Goal: Information Seeking & Learning: Learn about a topic

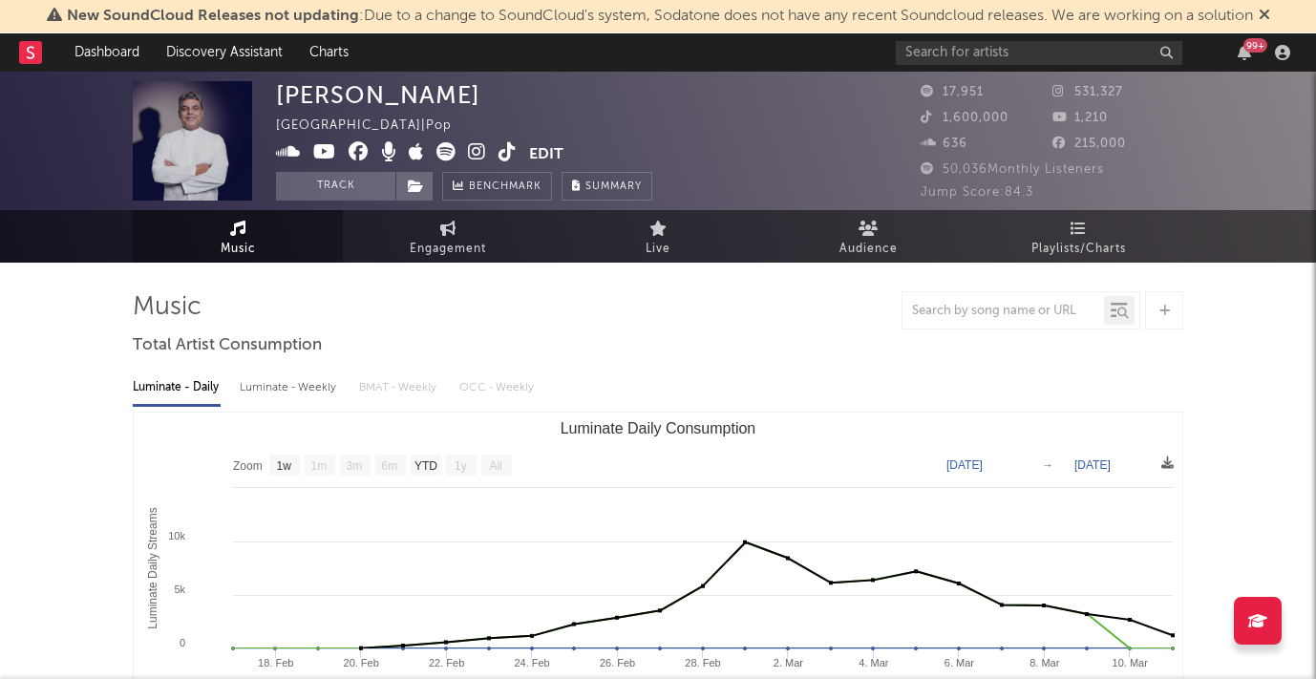
select select "1w"
click at [1270, 14] on icon at bounding box center [1264, 14] width 11 height 15
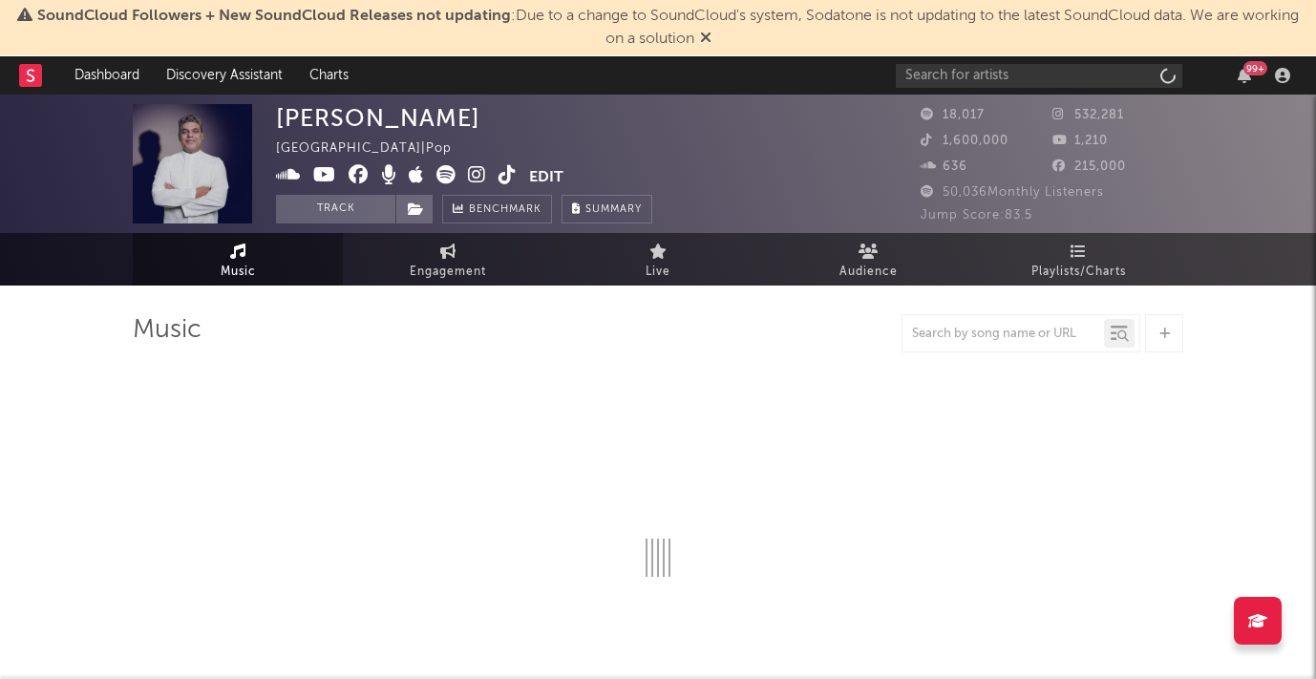
select select "1w"
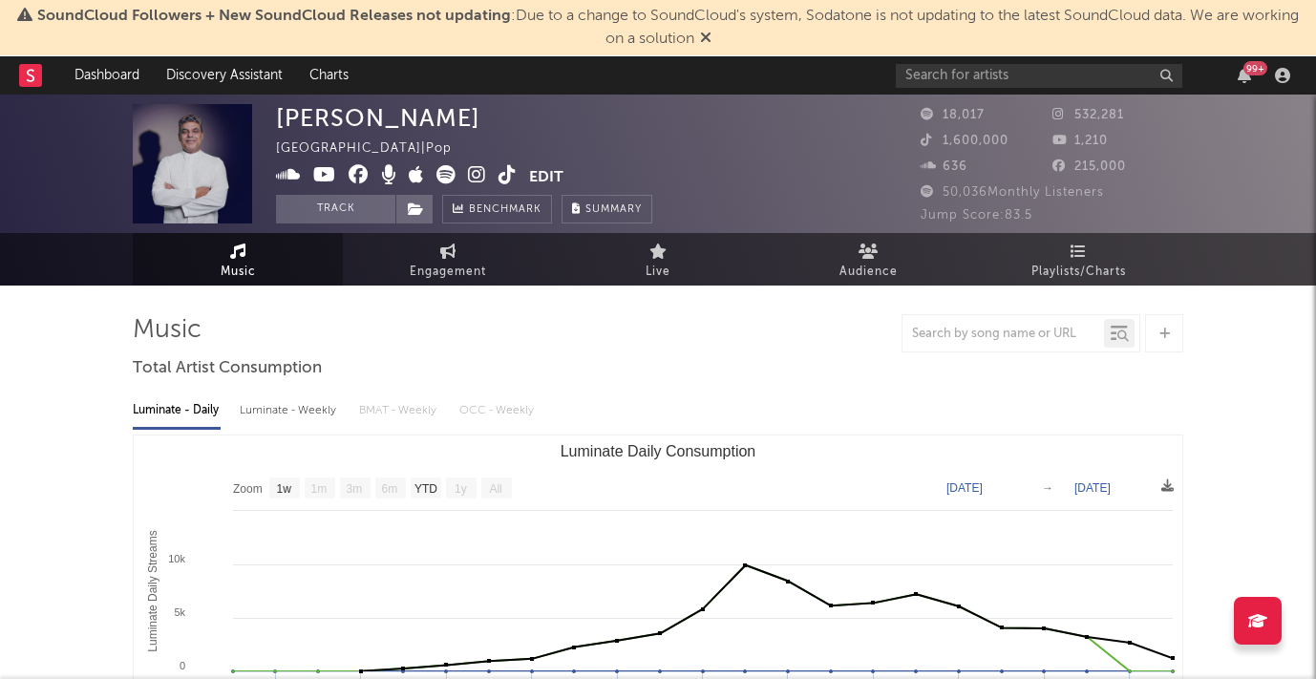
click at [703, 40] on icon at bounding box center [705, 37] width 11 height 15
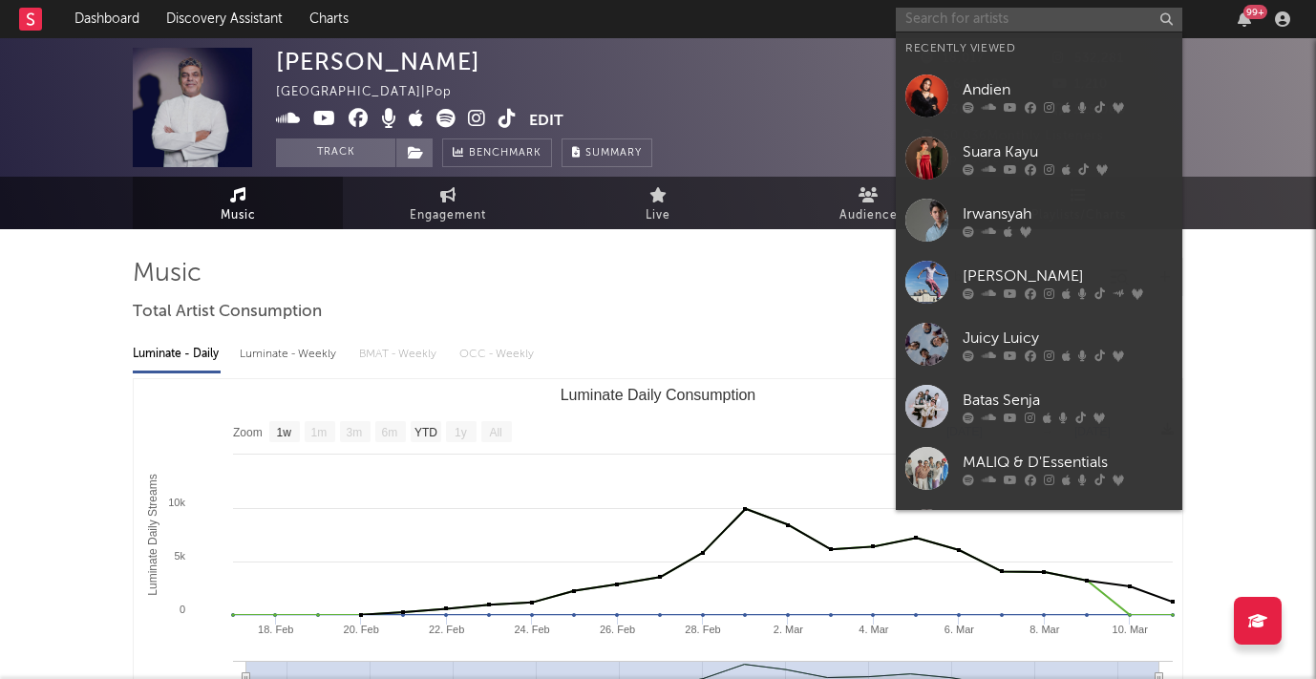
click at [931, 25] on input "text" at bounding box center [1039, 20] width 287 height 24
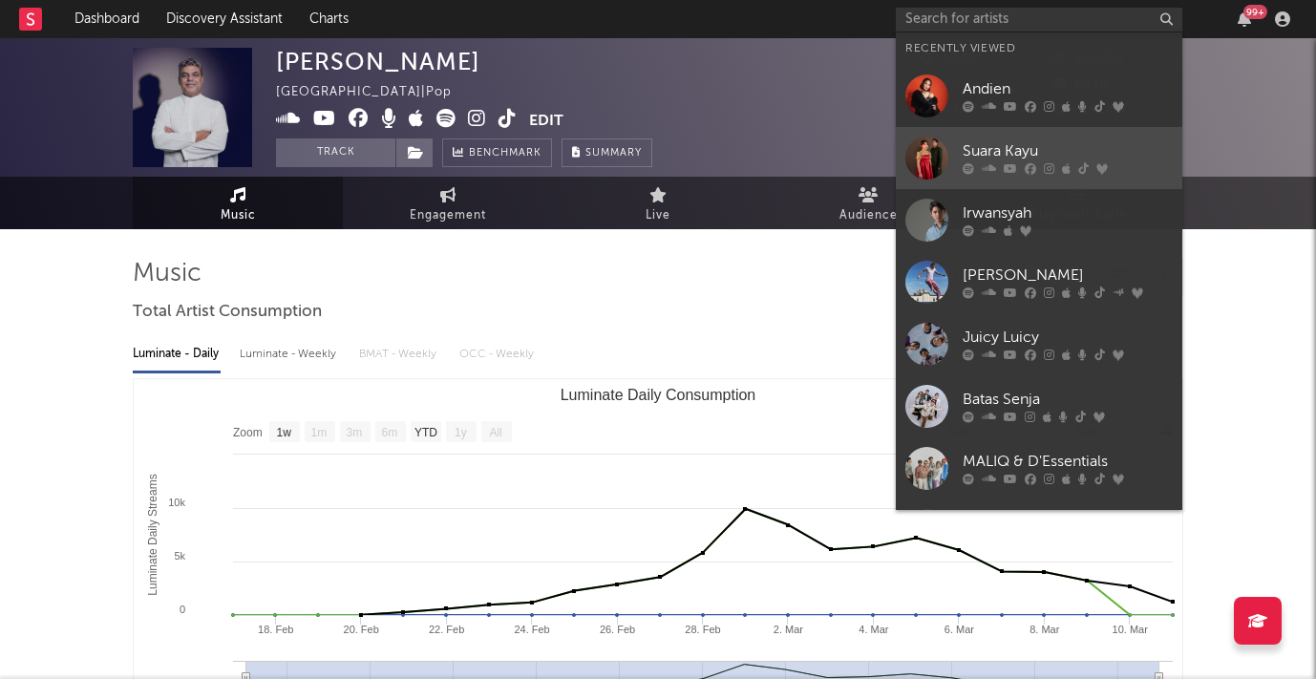
click at [979, 162] on div "Suara Kayu" at bounding box center [1068, 151] width 210 height 23
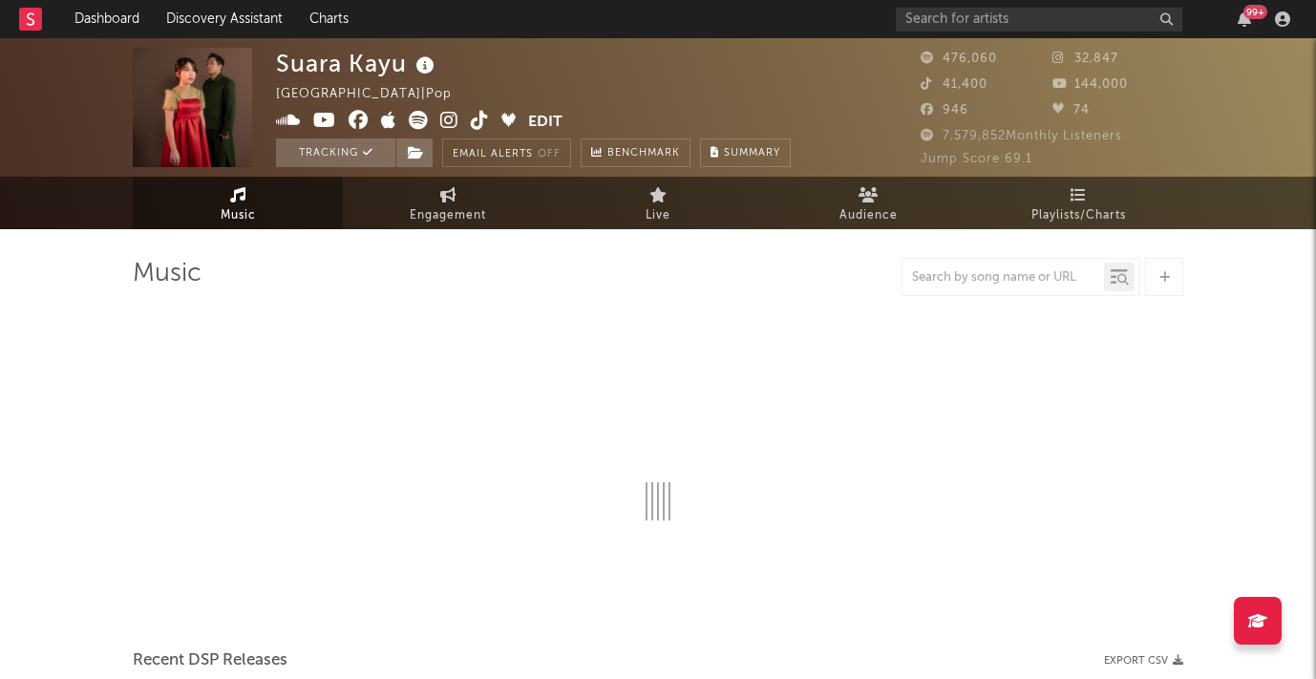
select select "6m"
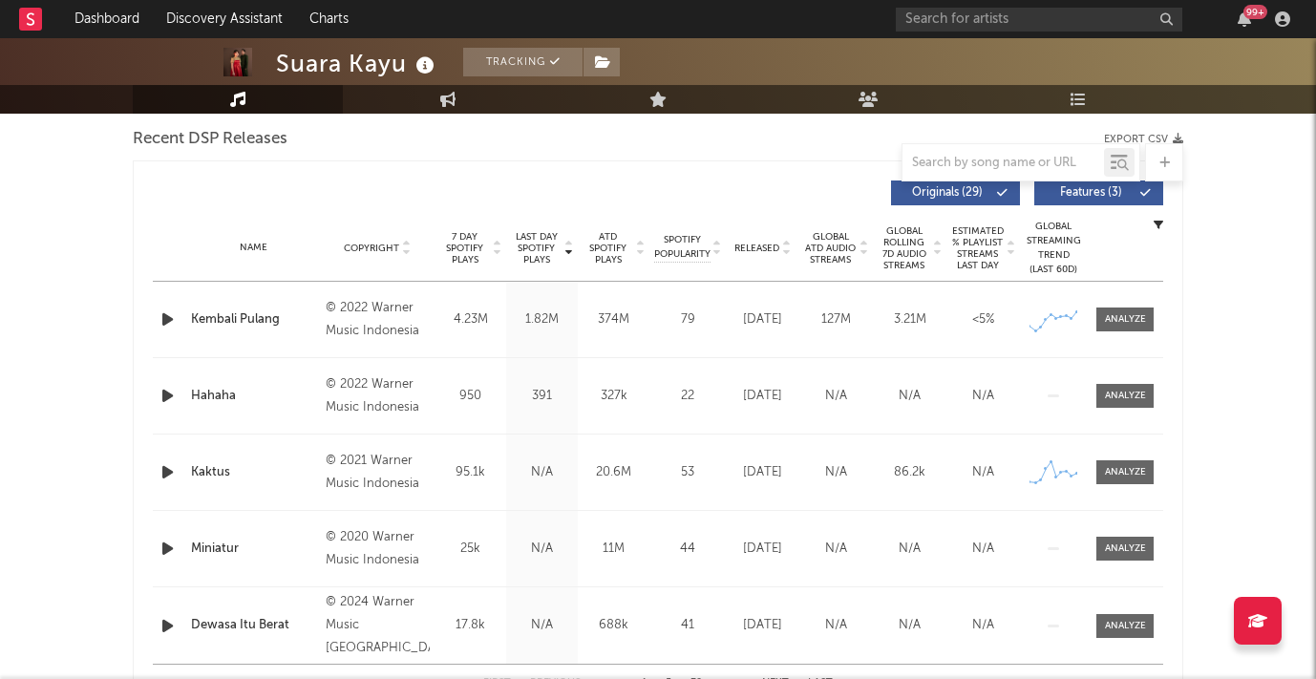
scroll to position [674, 0]
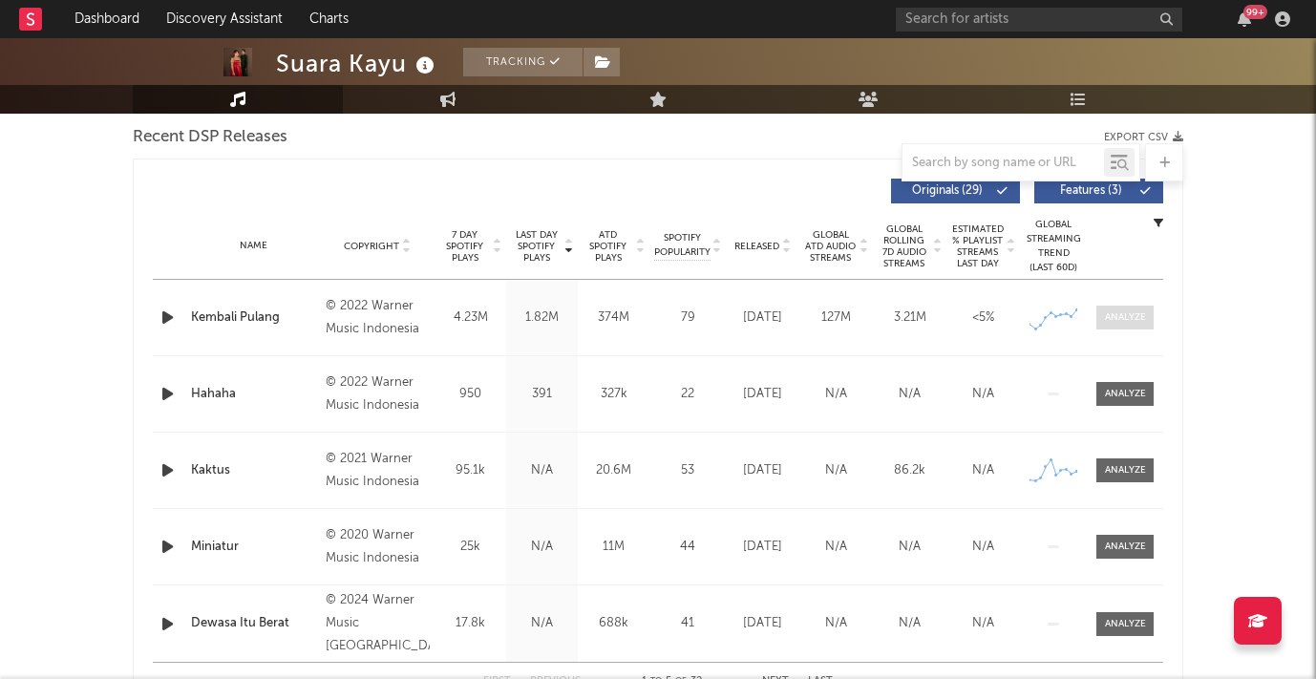
click at [1134, 310] on div at bounding box center [1125, 317] width 41 height 14
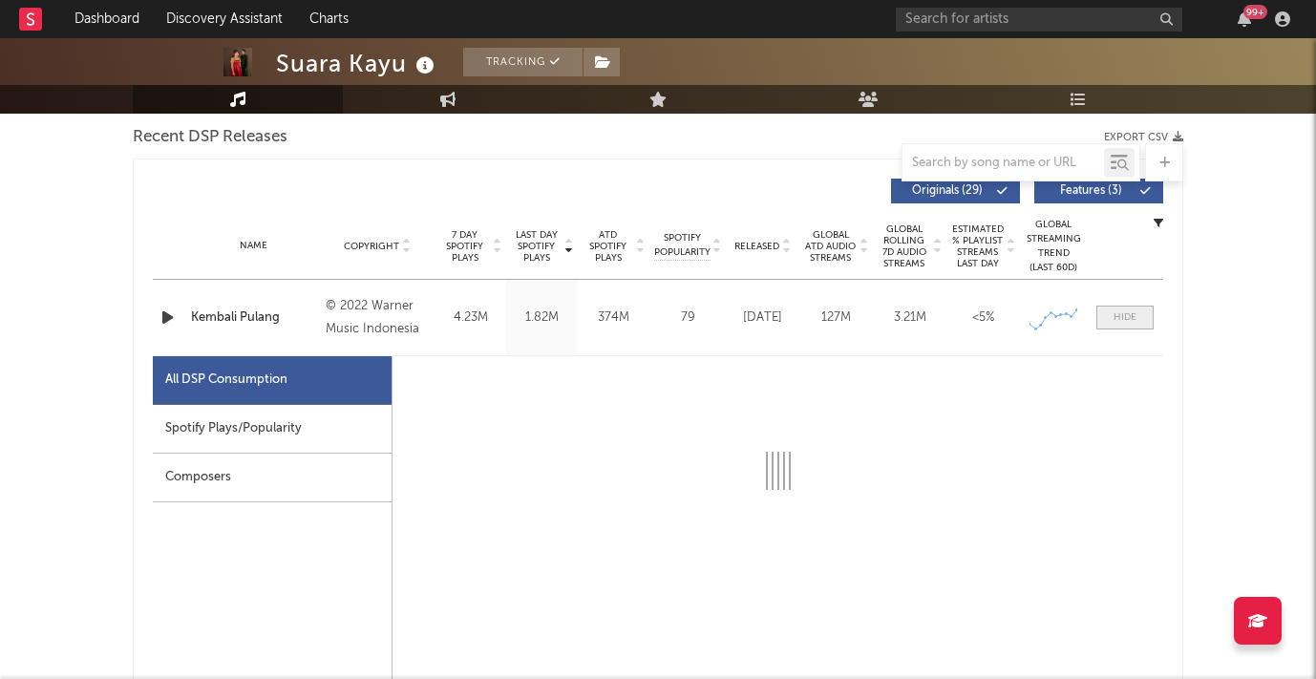
select select "6m"
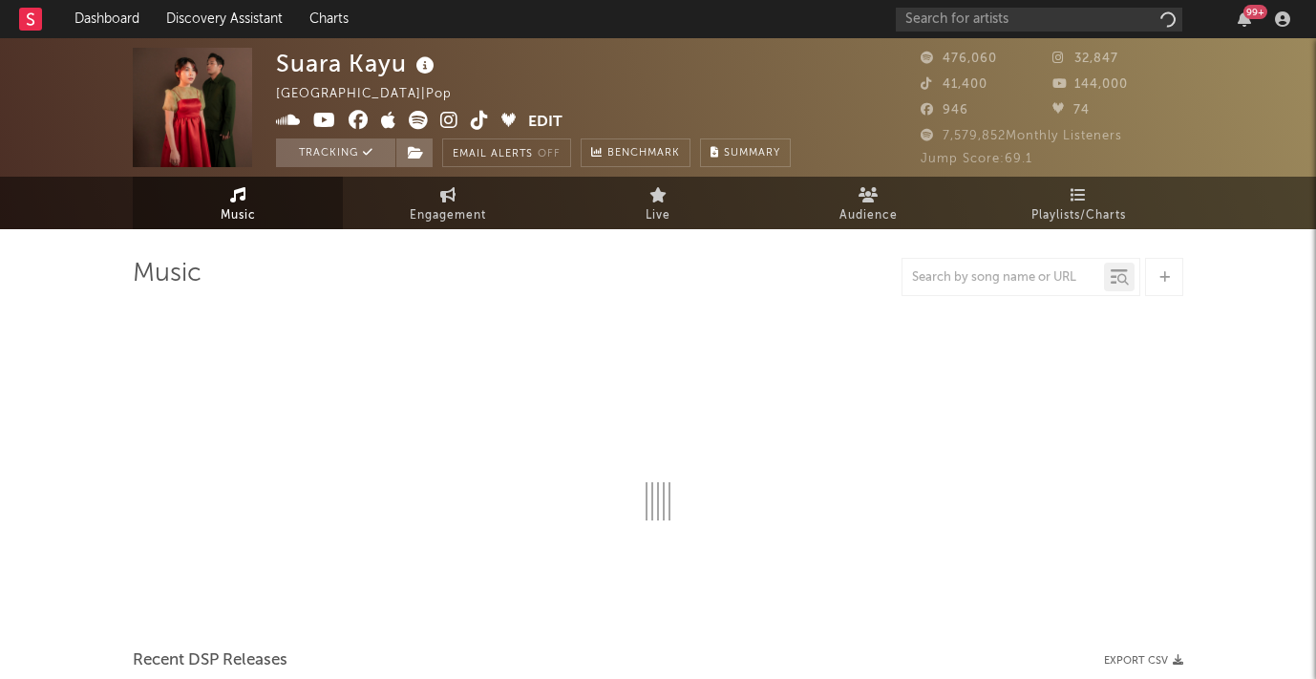
select select "6m"
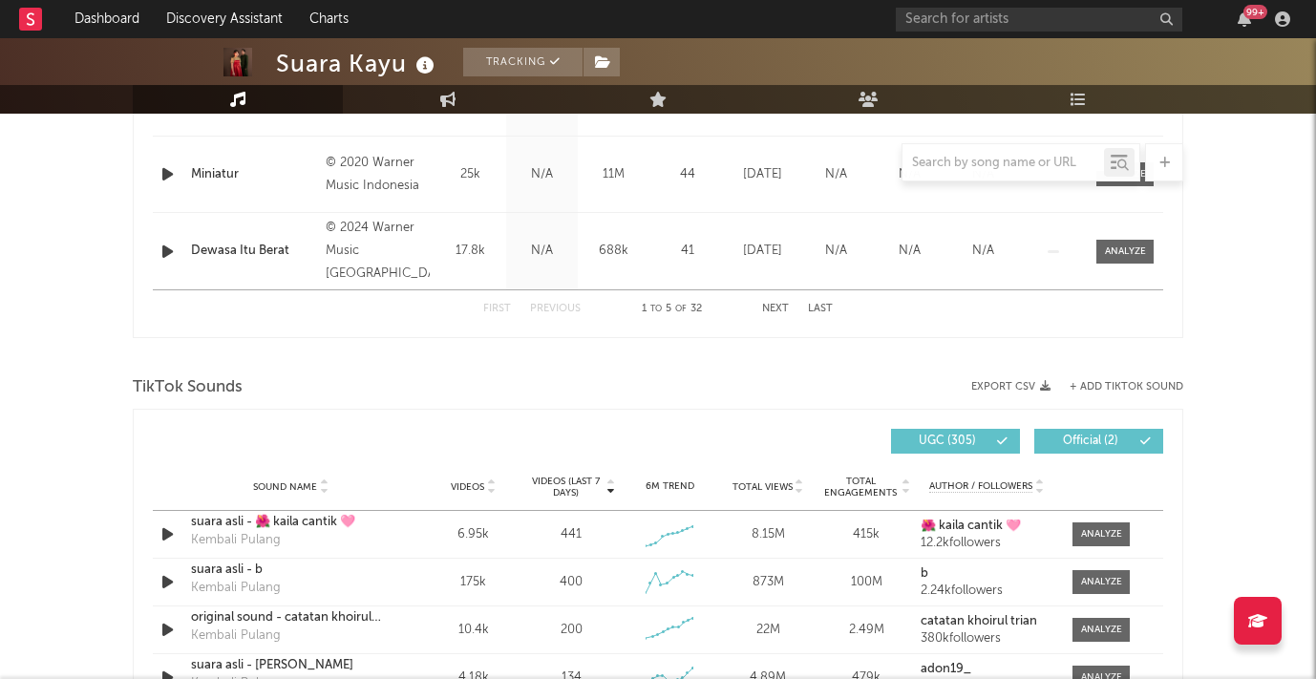
scroll to position [1055, 0]
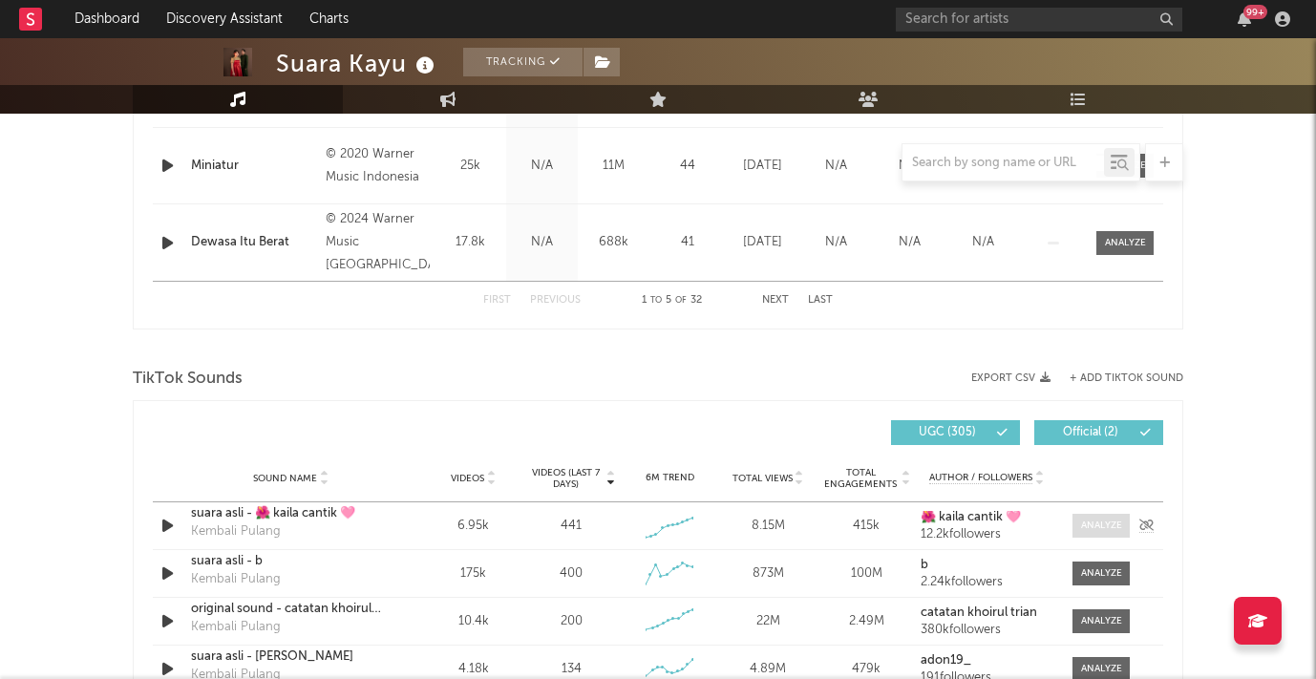
click at [1102, 525] on div at bounding box center [1101, 526] width 41 height 14
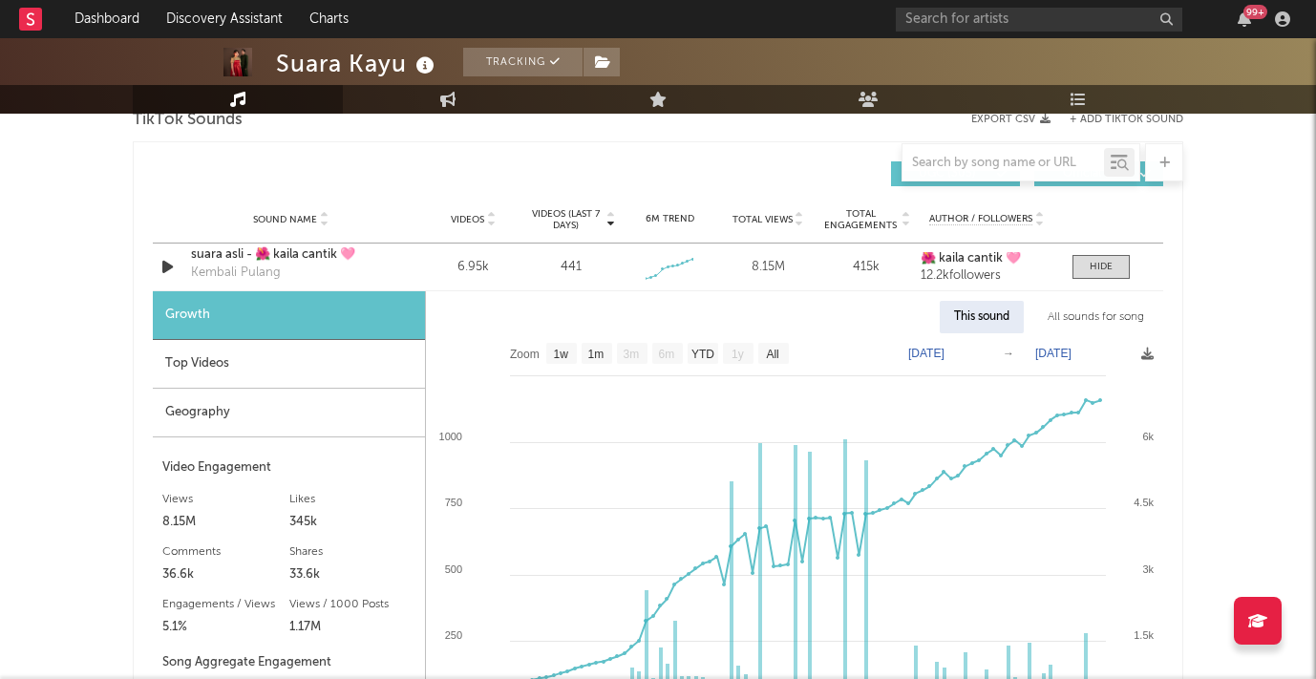
scroll to position [1366, 0]
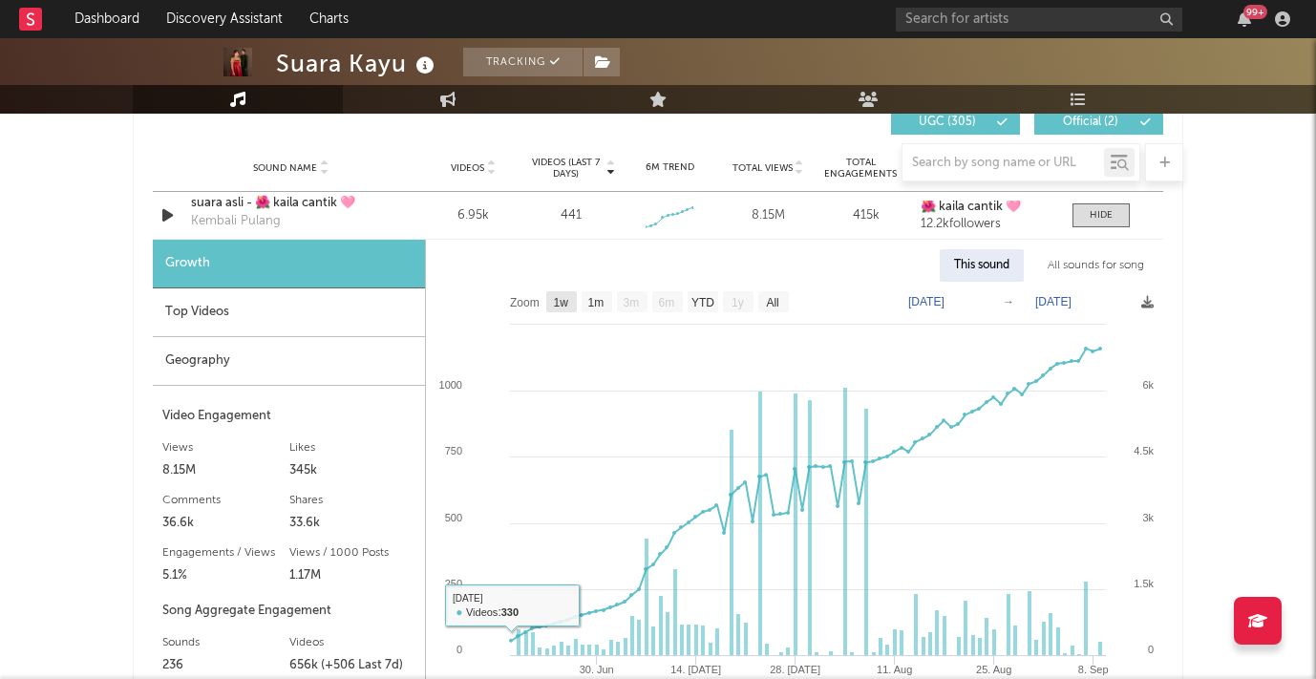
click at [561, 303] on text "1w" at bounding box center [561, 302] width 15 height 13
select select "1w"
type input "2025-09-03"
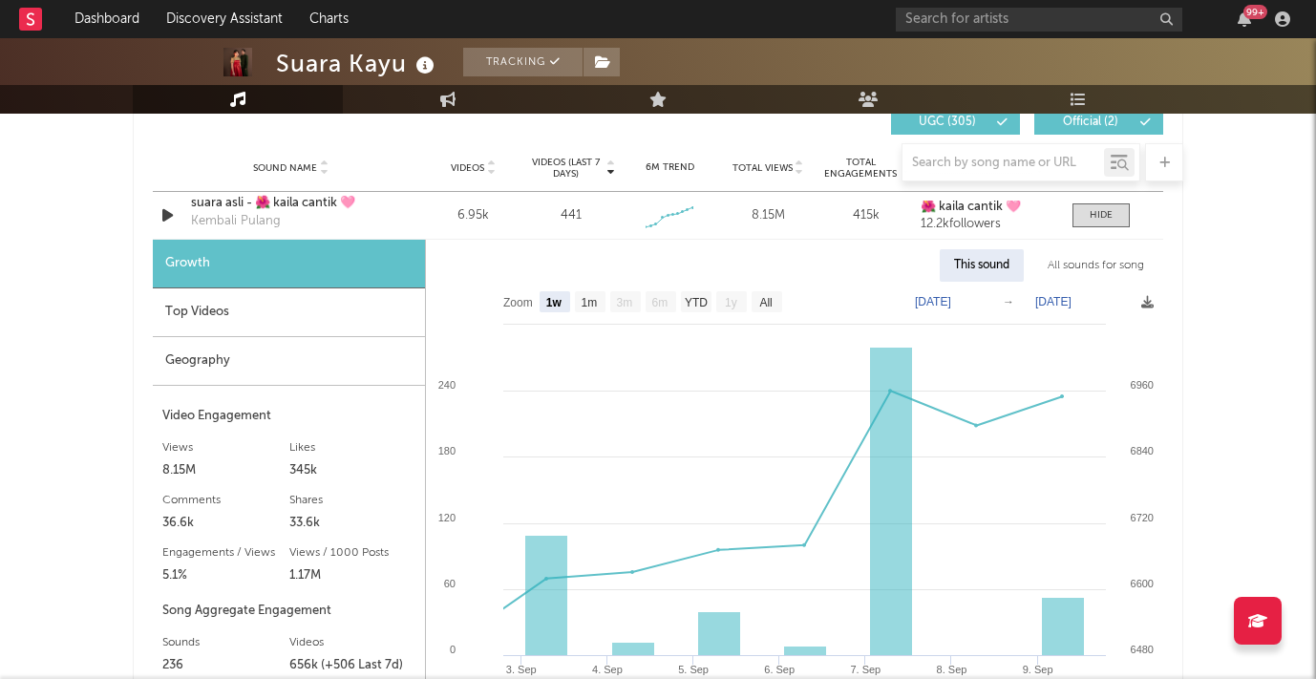
click at [225, 307] on div "Top Videos" at bounding box center [289, 312] width 272 height 49
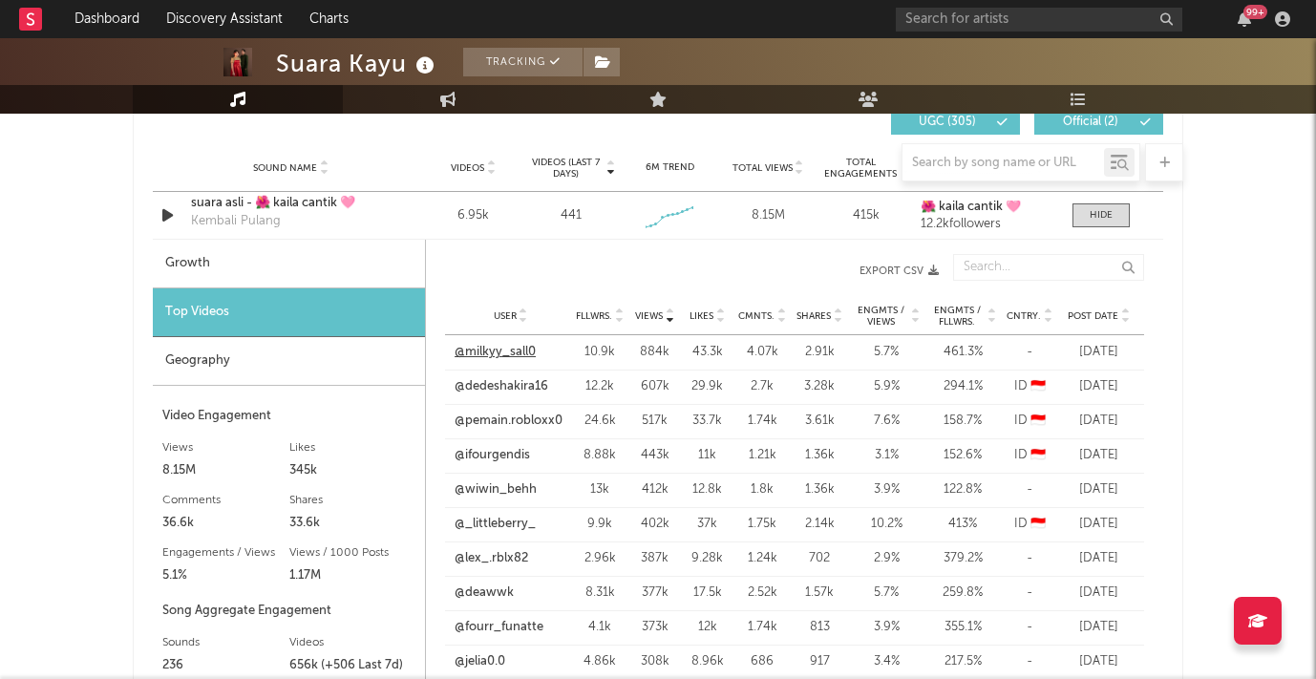
click at [510, 354] on link "@milkyy_sall0" at bounding box center [495, 352] width 81 height 19
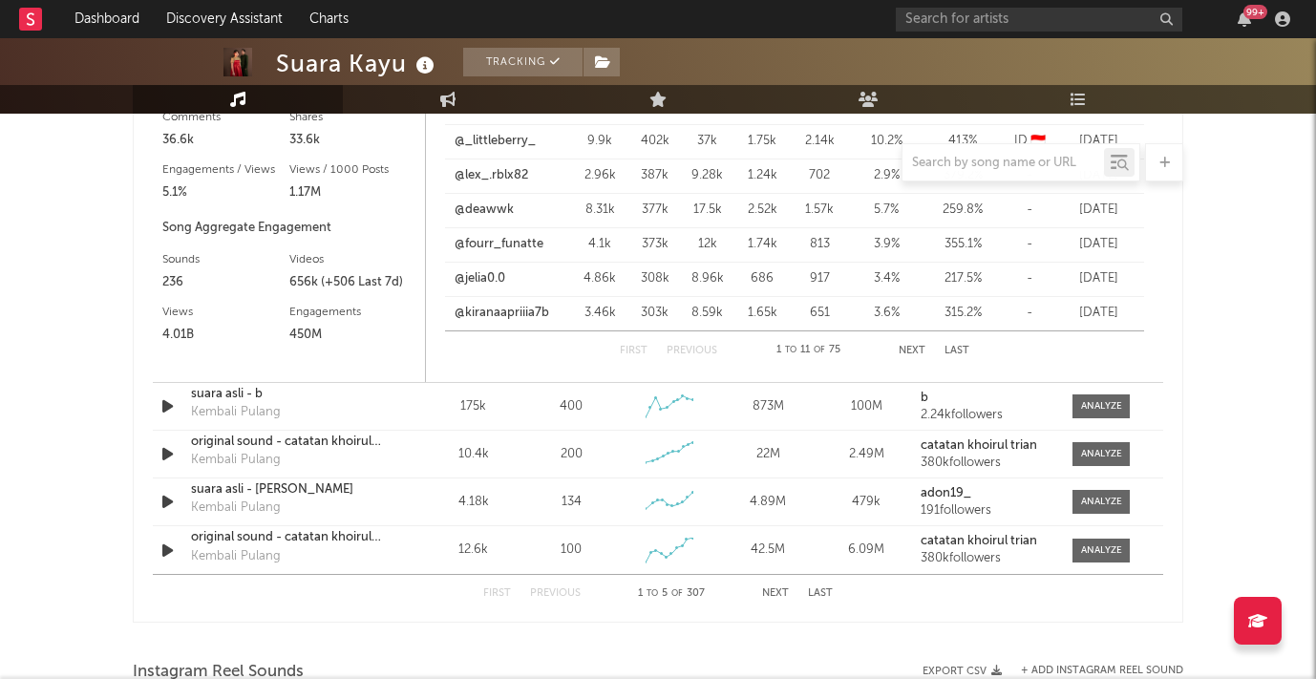
scroll to position [1756, 0]
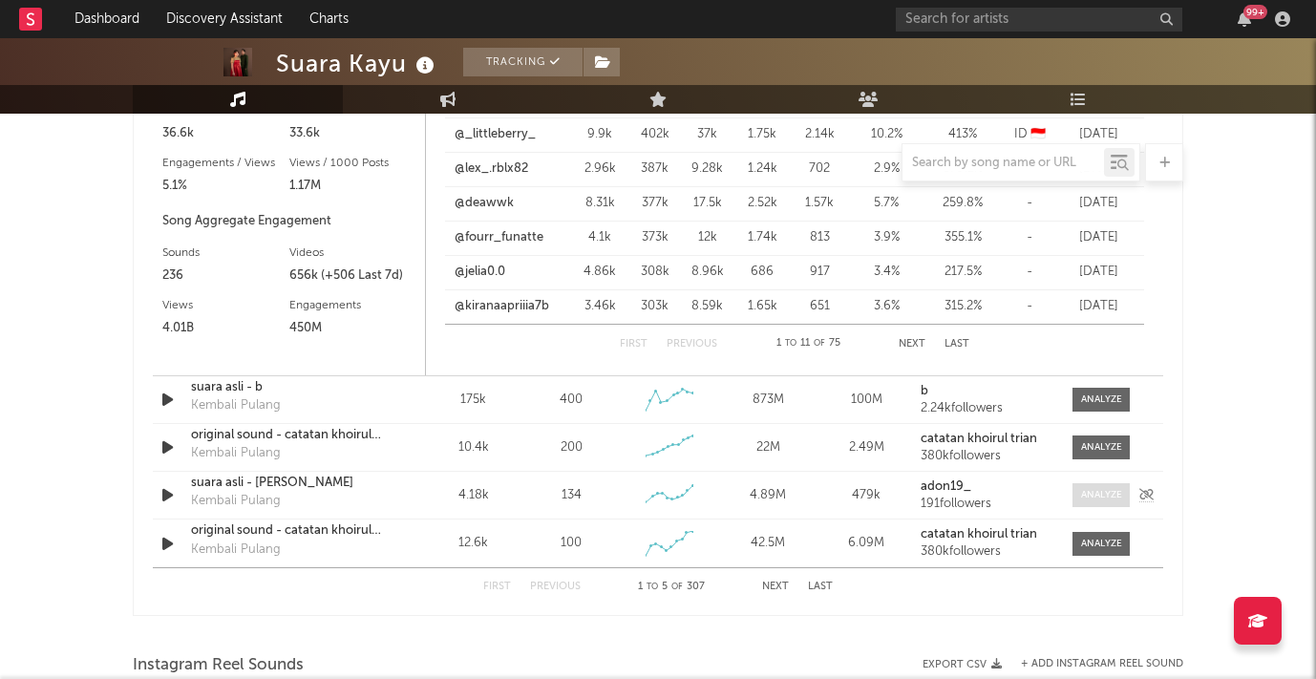
click at [1104, 494] on div at bounding box center [1101, 495] width 41 height 14
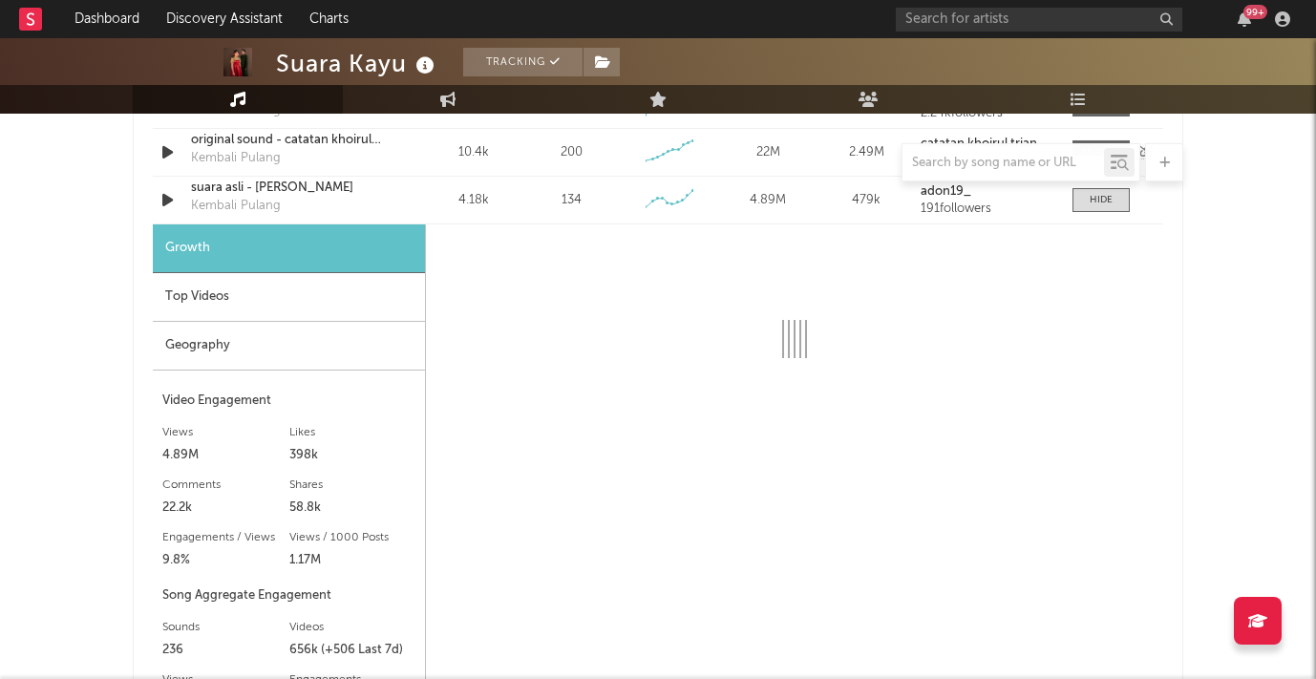
scroll to position [2053, 0]
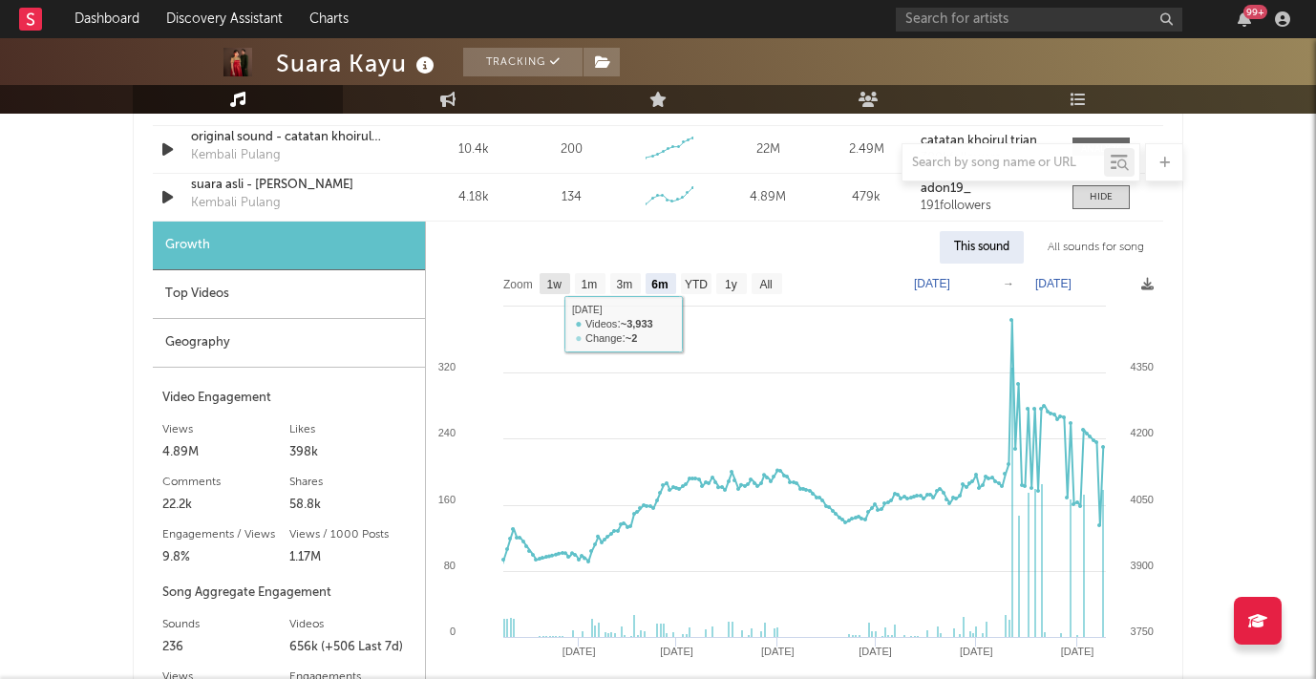
click at [551, 286] on text "1w" at bounding box center [554, 284] width 15 height 13
select select "1w"
type input "2025-09-03"
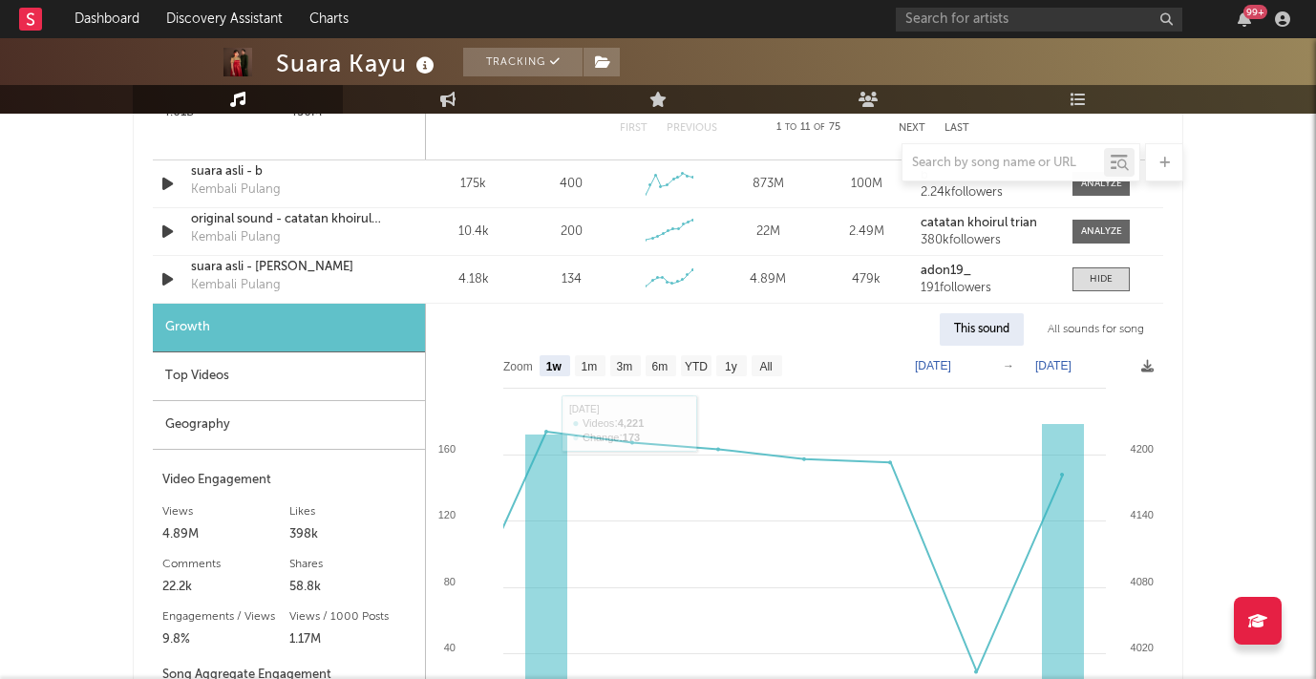
scroll to position [1924, 0]
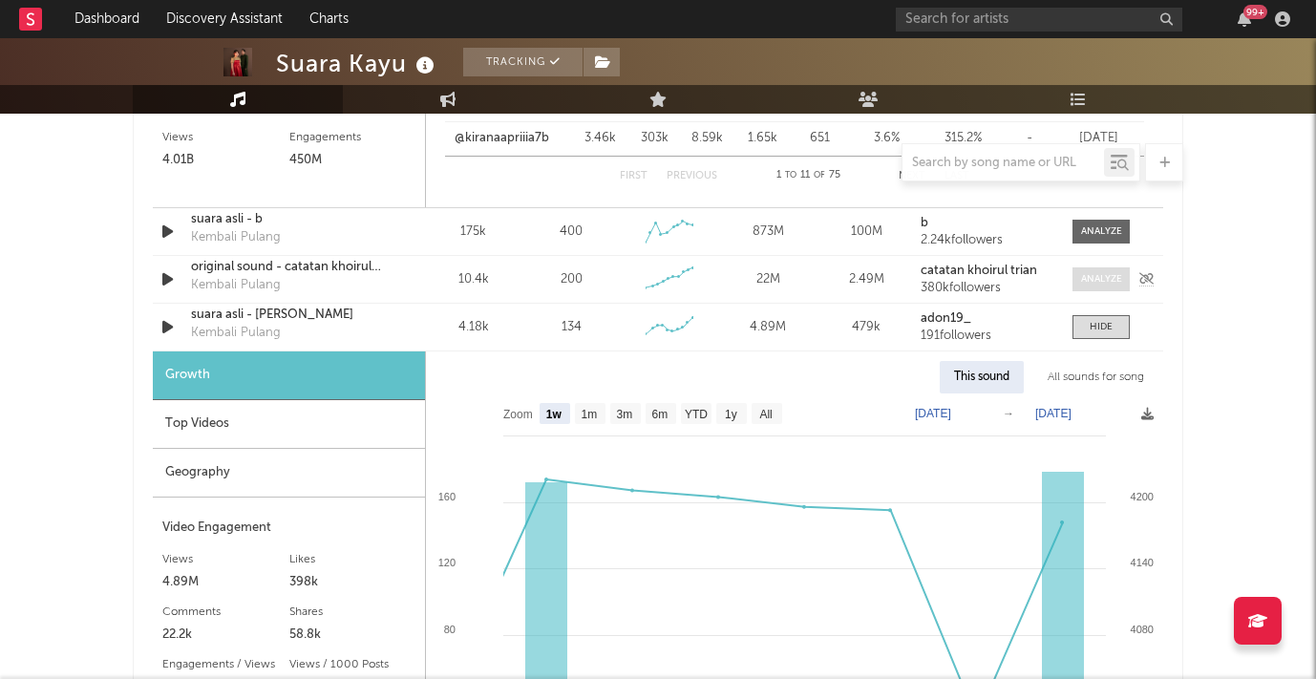
click at [1110, 274] on div at bounding box center [1101, 279] width 41 height 14
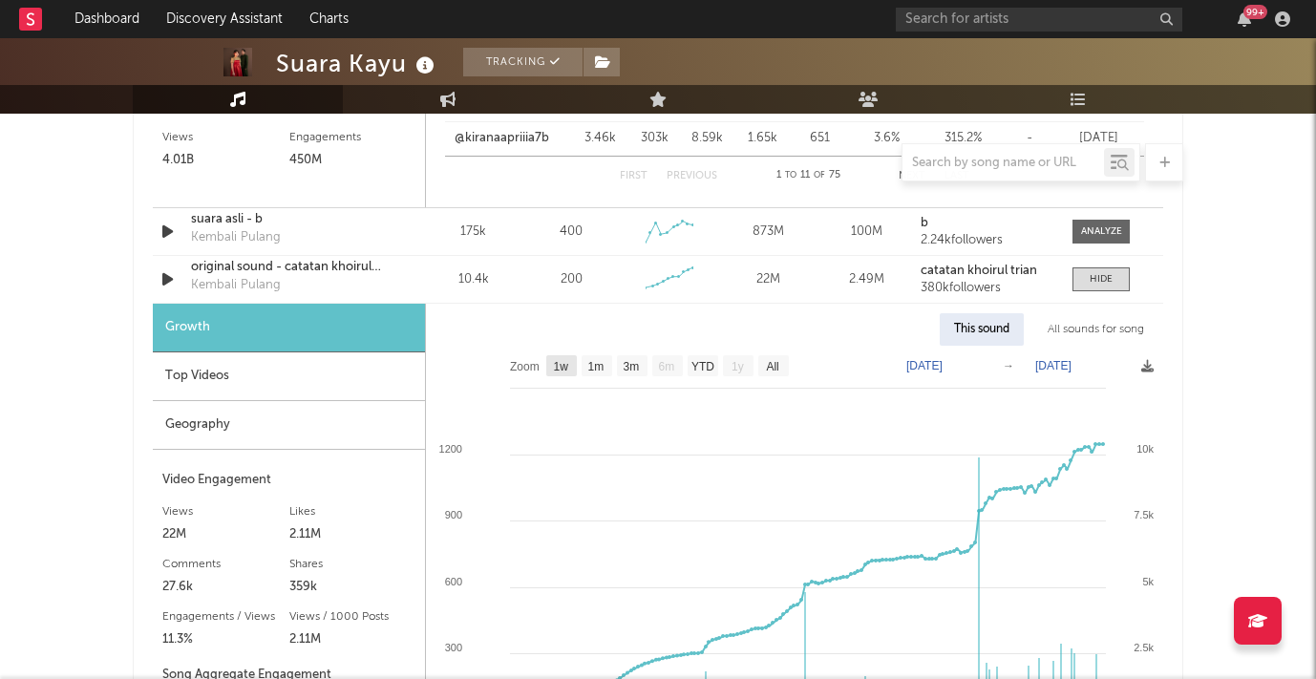
click at [562, 366] on text "1w" at bounding box center [561, 366] width 15 height 13
select select "1w"
type input "2025-09-03"
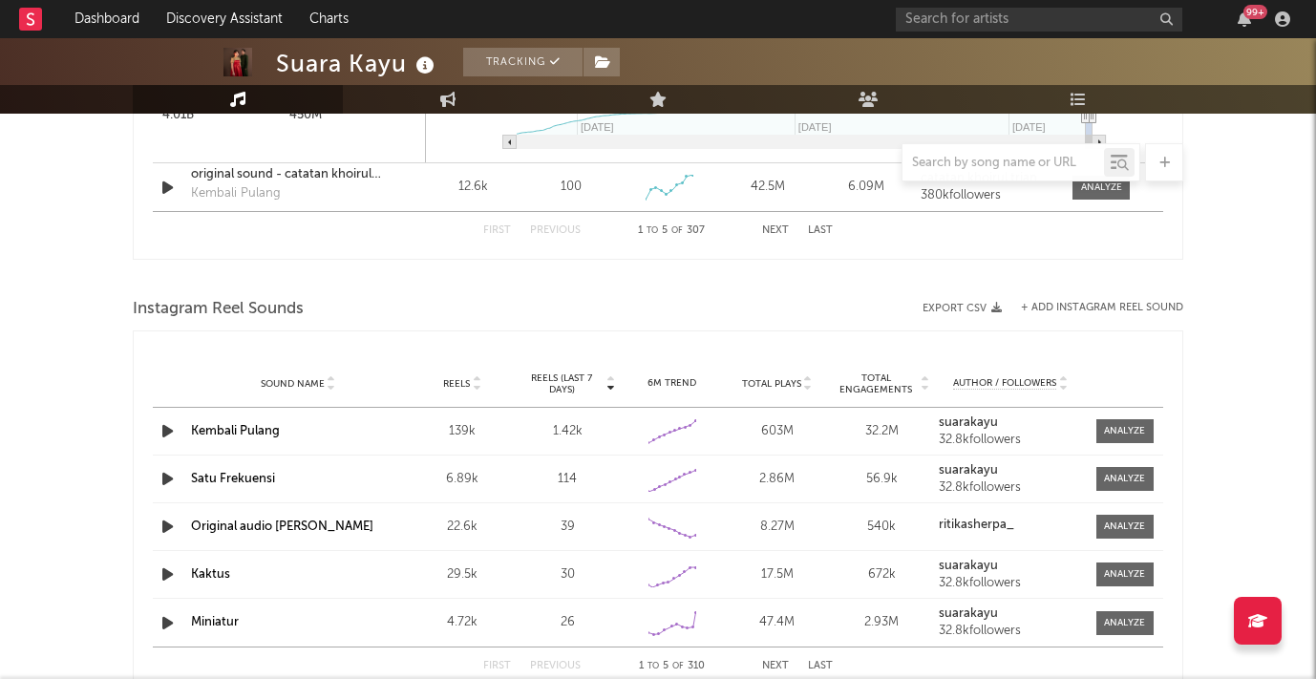
scroll to position [3166, 0]
click at [1122, 626] on div at bounding box center [1124, 621] width 41 height 14
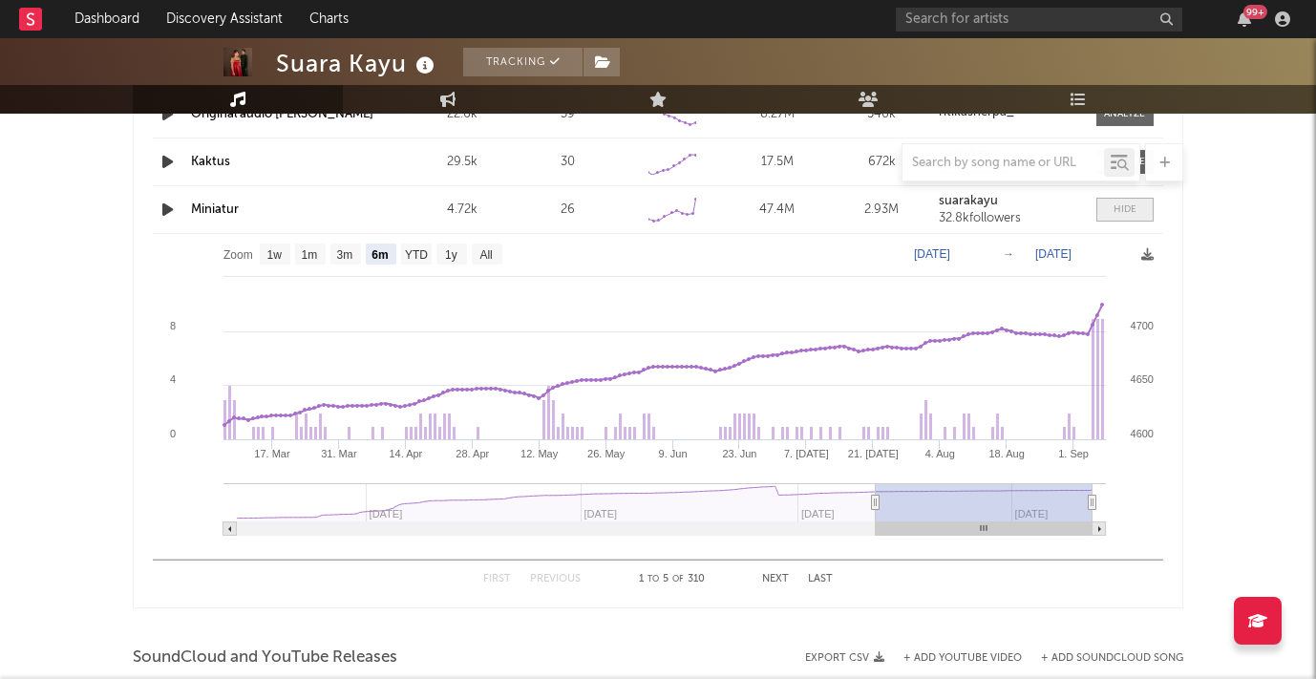
scroll to position [3583, 0]
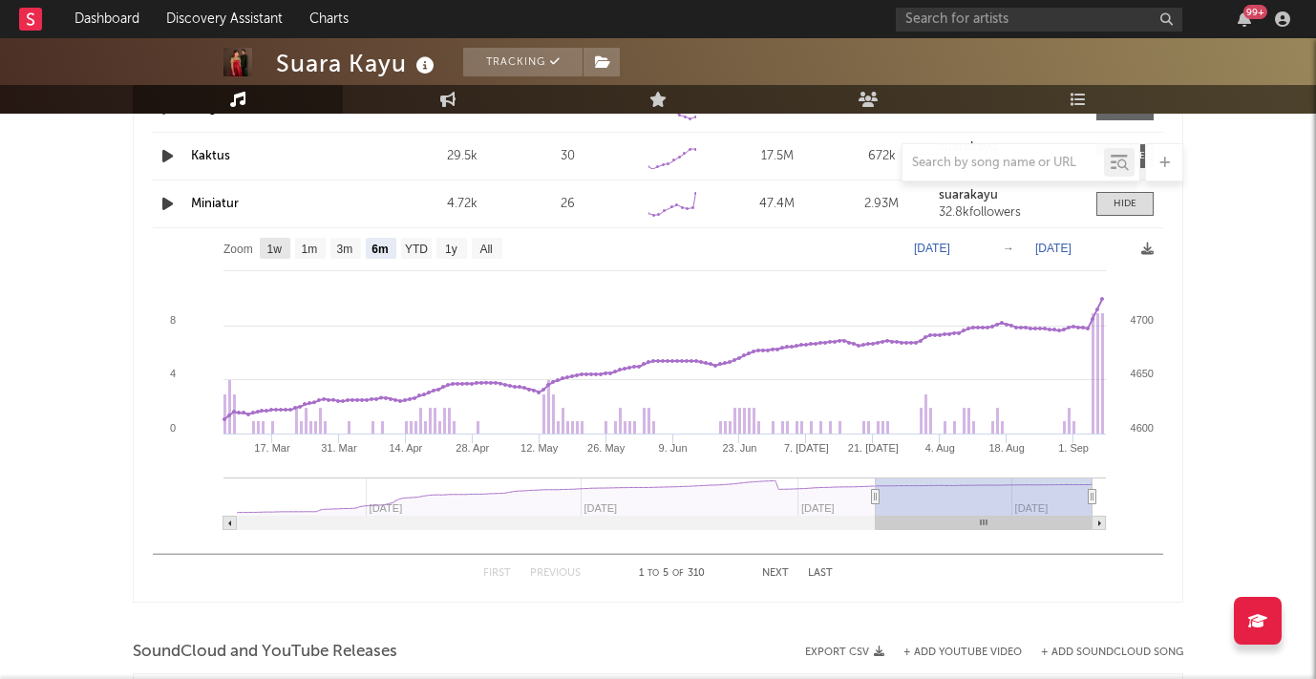
click at [280, 249] on text "1w" at bounding box center [274, 249] width 15 height 13
select select "1w"
type input "2025-09-01"
